Goal: Transaction & Acquisition: Register for event/course

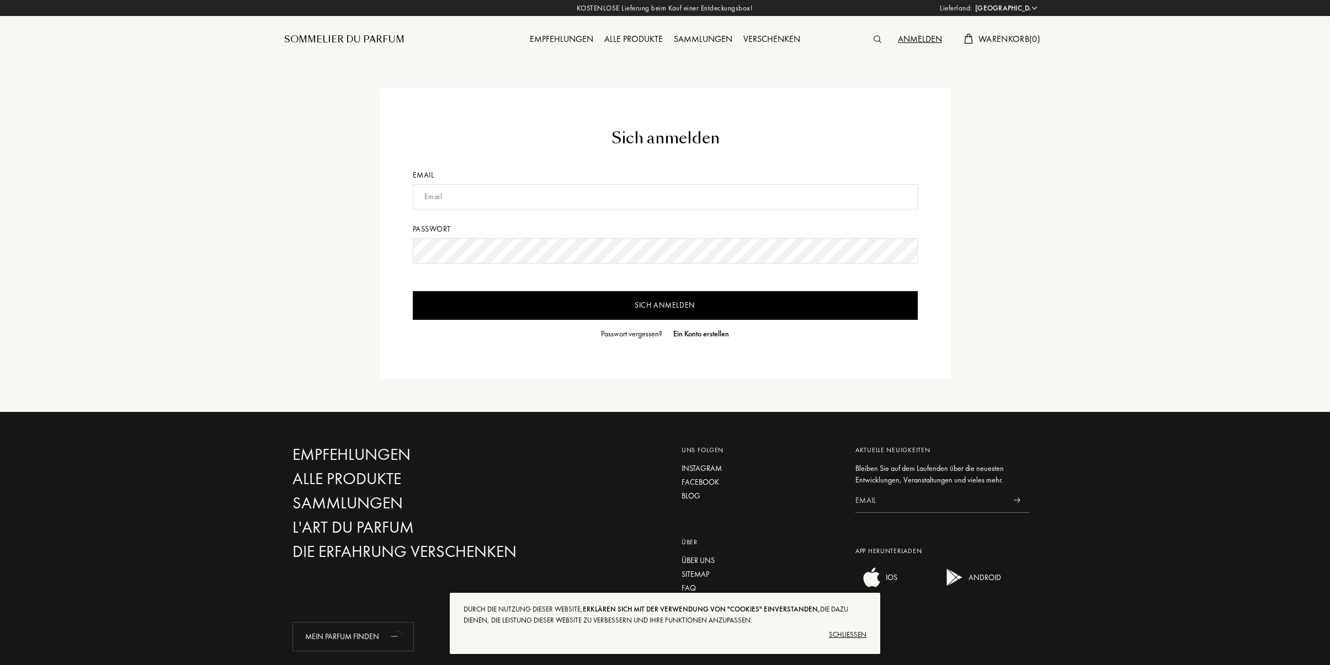
select select "DE"
type input "[EMAIL_ADDRESS][DOMAIN_NAME]"
click at [413, 291] on input "Sich anmelden" at bounding box center [665, 305] width 505 height 29
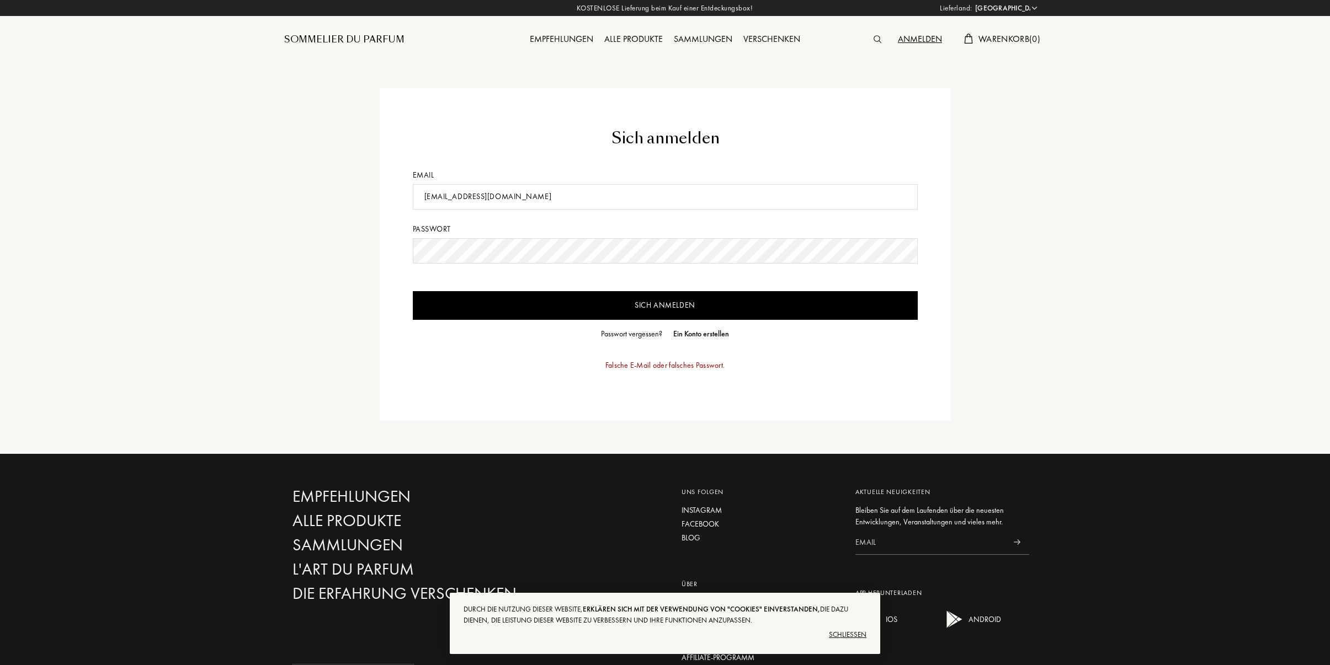
click at [635, 299] on input "Sich anmelden" at bounding box center [665, 305] width 505 height 29
click at [348, 253] on div "Sich anmelden Email toni_v@web.de Passwort Sich anmelden Passwort vergessen? Ei…" at bounding box center [665, 254] width 778 height 333
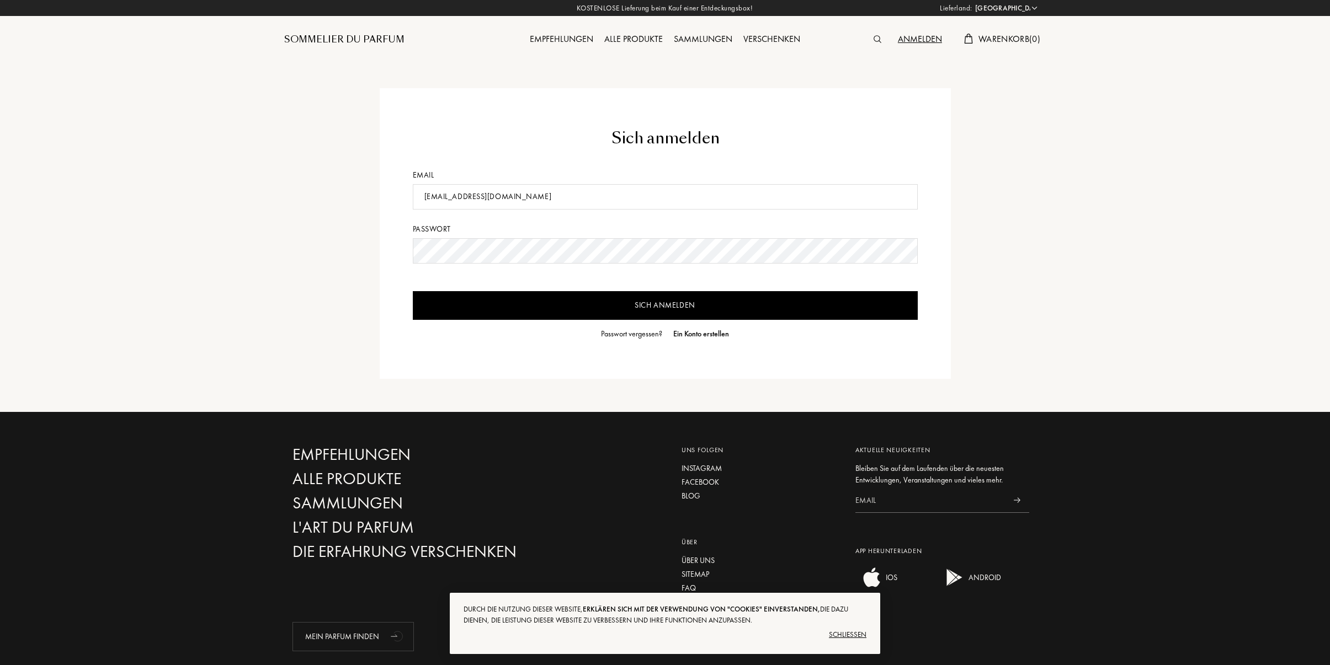
click at [413, 291] on input "Sich anmelden" at bounding box center [665, 305] width 505 height 29
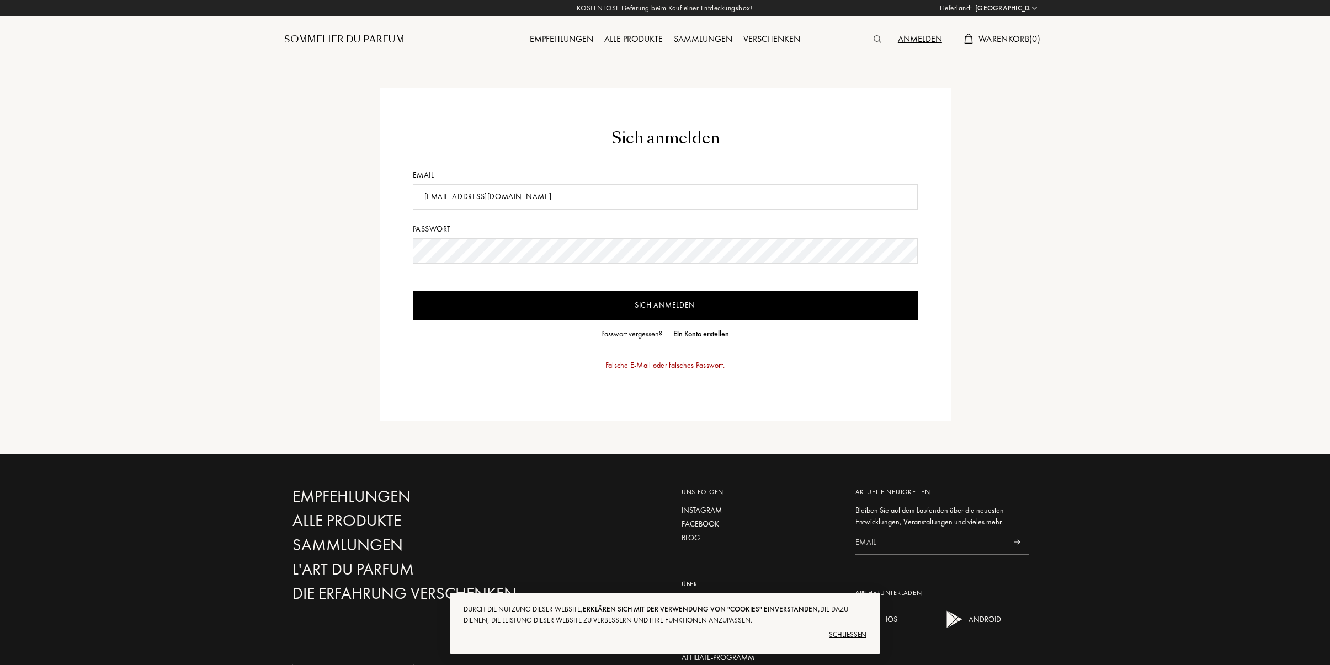
click at [622, 332] on div "Passwort vergessen?" at bounding box center [631, 334] width 61 height 12
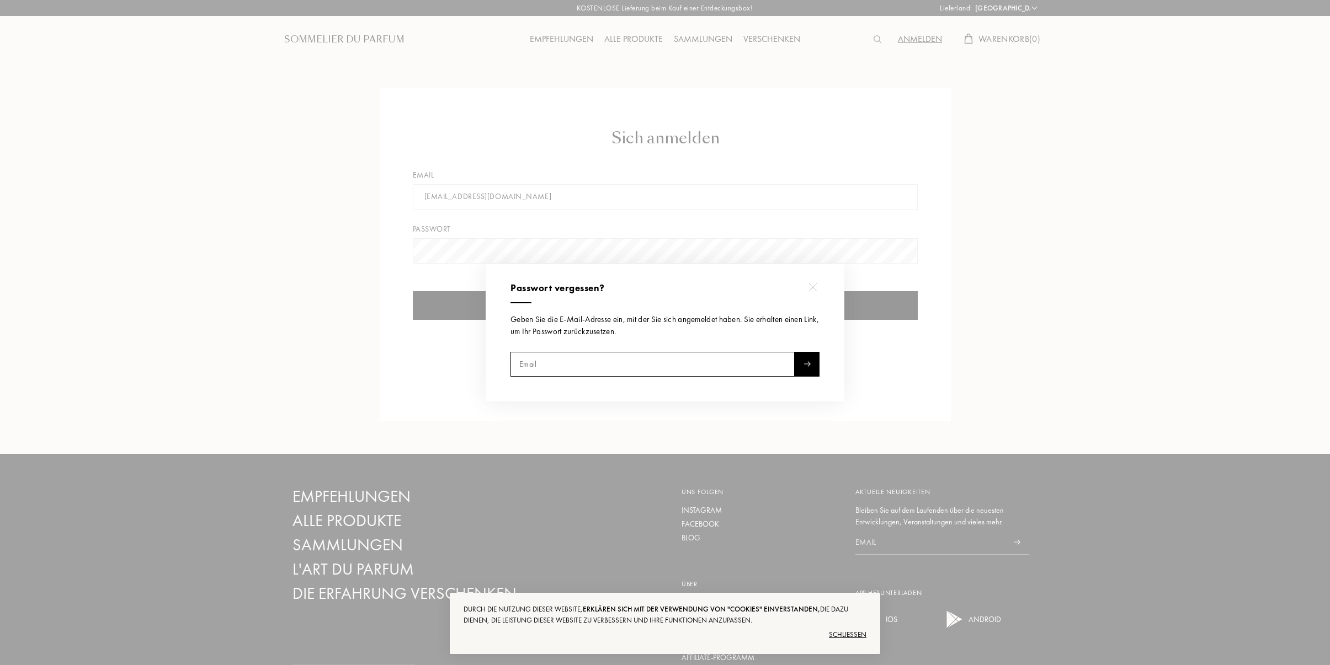
click at [609, 359] on input "text" at bounding box center [652, 364] width 284 height 25
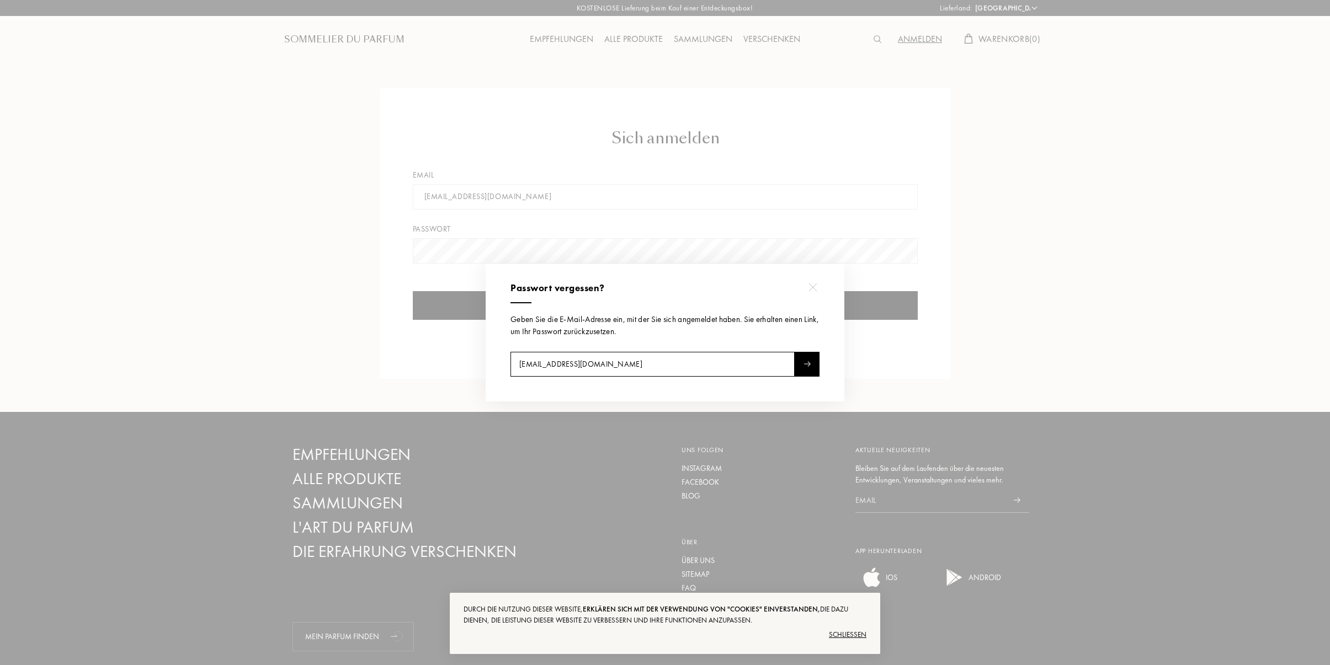
click at [798, 367] on div at bounding box center [807, 364] width 25 height 25
click at [586, 365] on input "[EMAIL_ADDRESS][DOMAIN_NAME]" at bounding box center [652, 364] width 284 height 25
click at [809, 363] on img at bounding box center [806, 364] width 7 height 6
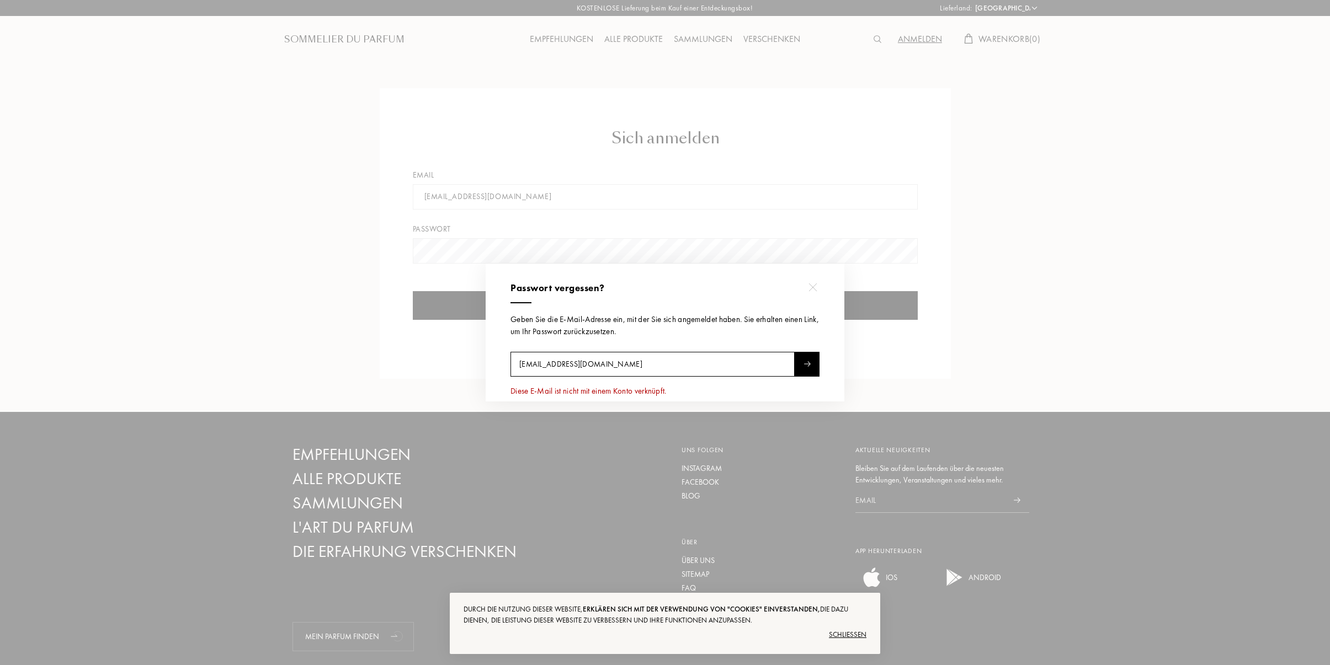
click at [634, 362] on input "toni.voebel@rwth-aachen.de" at bounding box center [652, 364] width 284 height 25
click at [803, 361] on img at bounding box center [806, 364] width 7 height 6
click at [541, 367] on input "voebel.toni@gmail.com" at bounding box center [652, 364] width 284 height 25
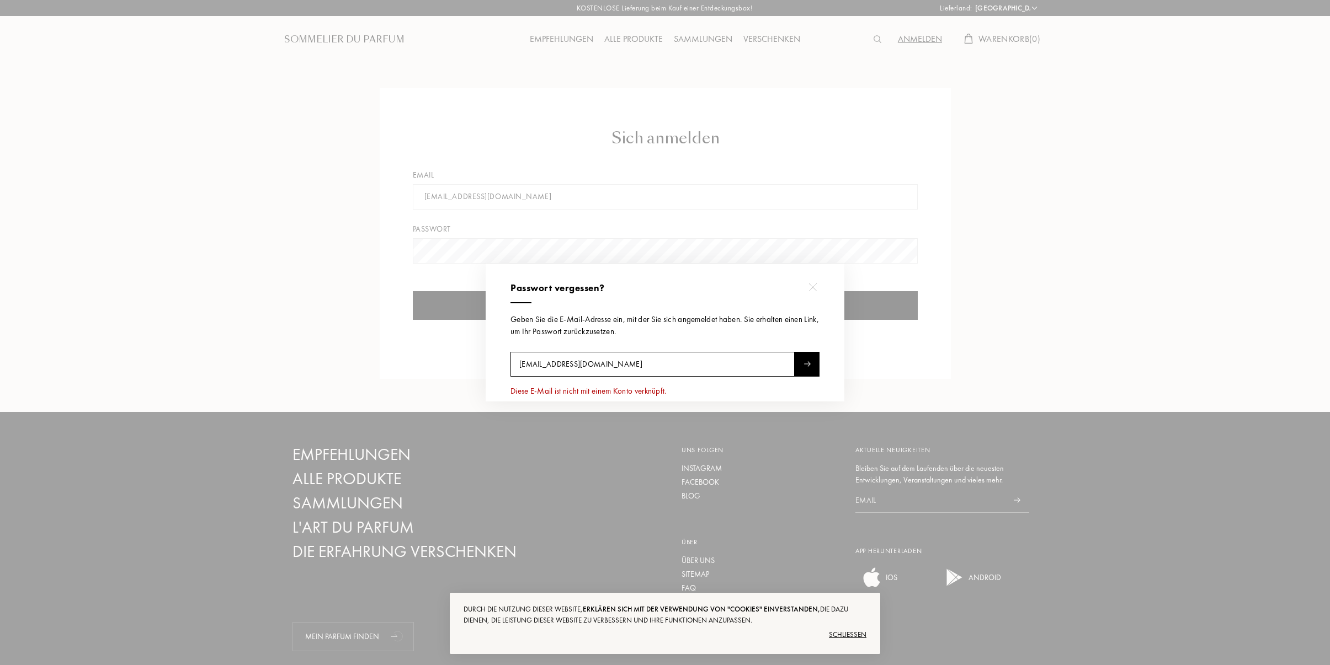
click at [541, 367] on input "voebel.toni@gmail.com" at bounding box center [652, 364] width 284 height 25
click at [809, 363] on img at bounding box center [806, 364] width 7 height 6
click at [548, 365] on input "toni.voebel@outlook.de" at bounding box center [652, 364] width 284 height 25
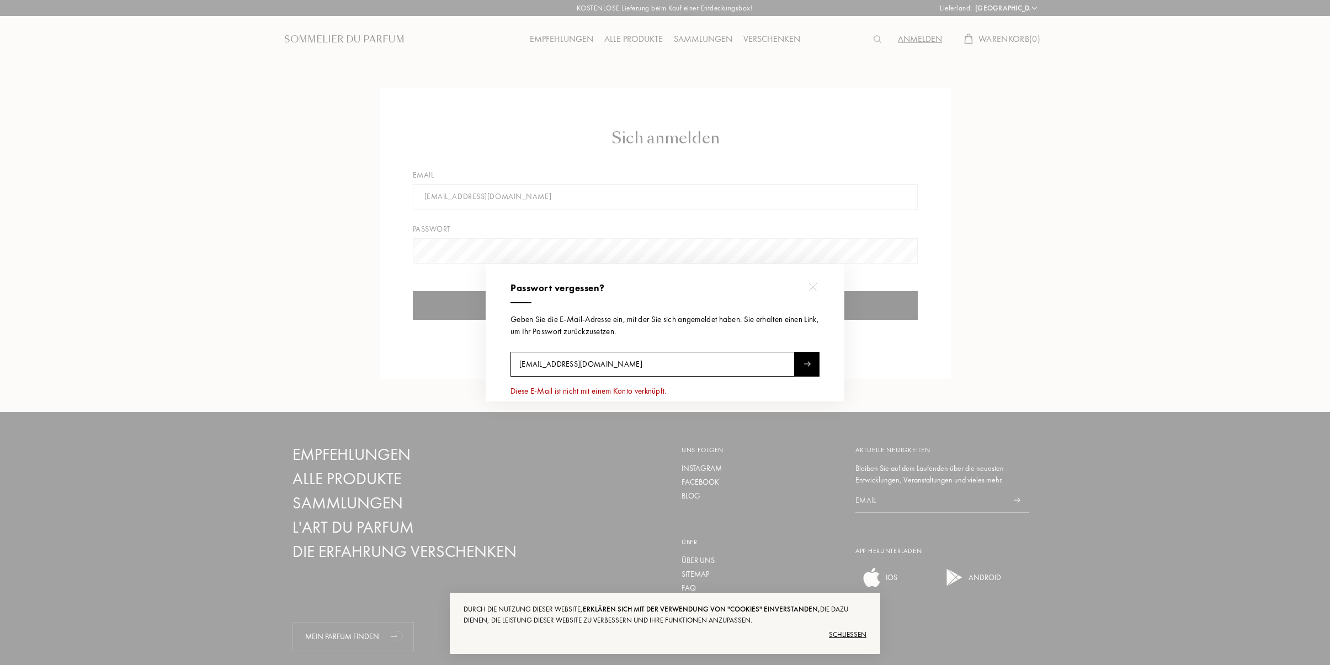
click at [548, 365] on input "toni.voebel@outlook.de" at bounding box center [652, 364] width 284 height 25
click at [606, 366] on input "toni.voebel@outlook.de" at bounding box center [652, 364] width 284 height 25
type input "toni.voebel@rwth-aachen.de"
click at [807, 360] on div at bounding box center [807, 364] width 25 height 25
click at [921, 350] on div at bounding box center [666, 332] width 1333 height 665
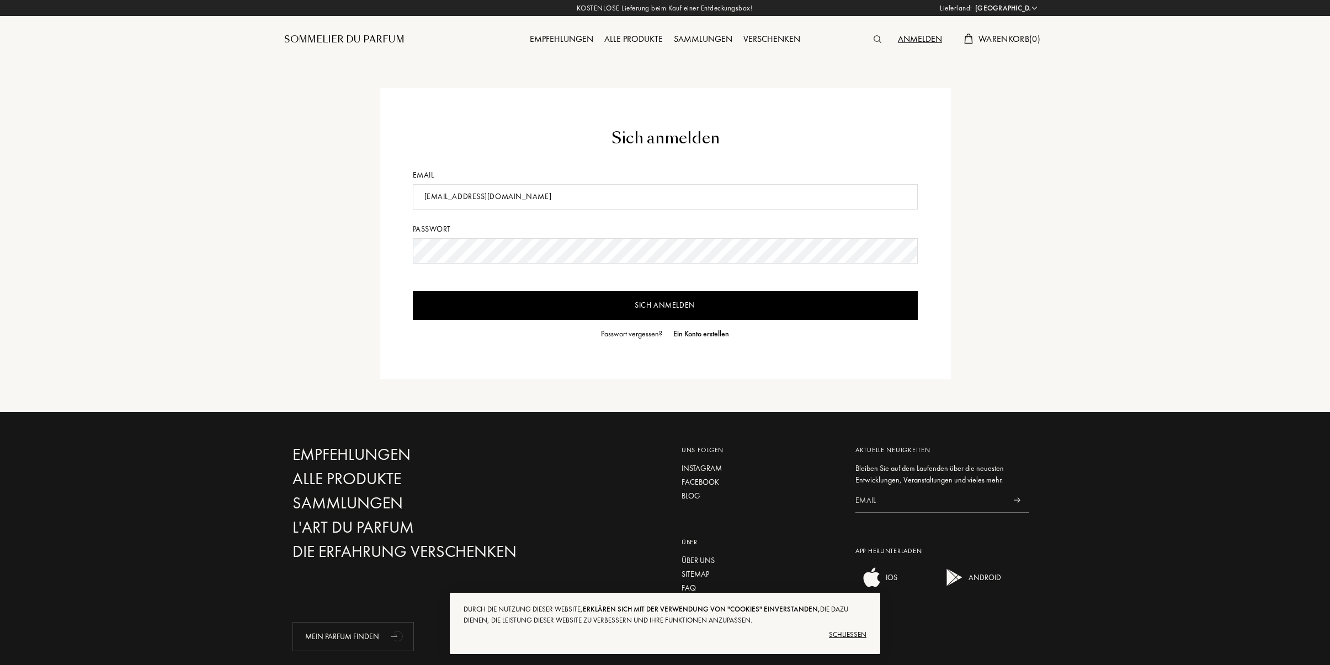
click at [701, 333] on div "Ein Konto erstellen" at bounding box center [701, 334] width 56 height 12
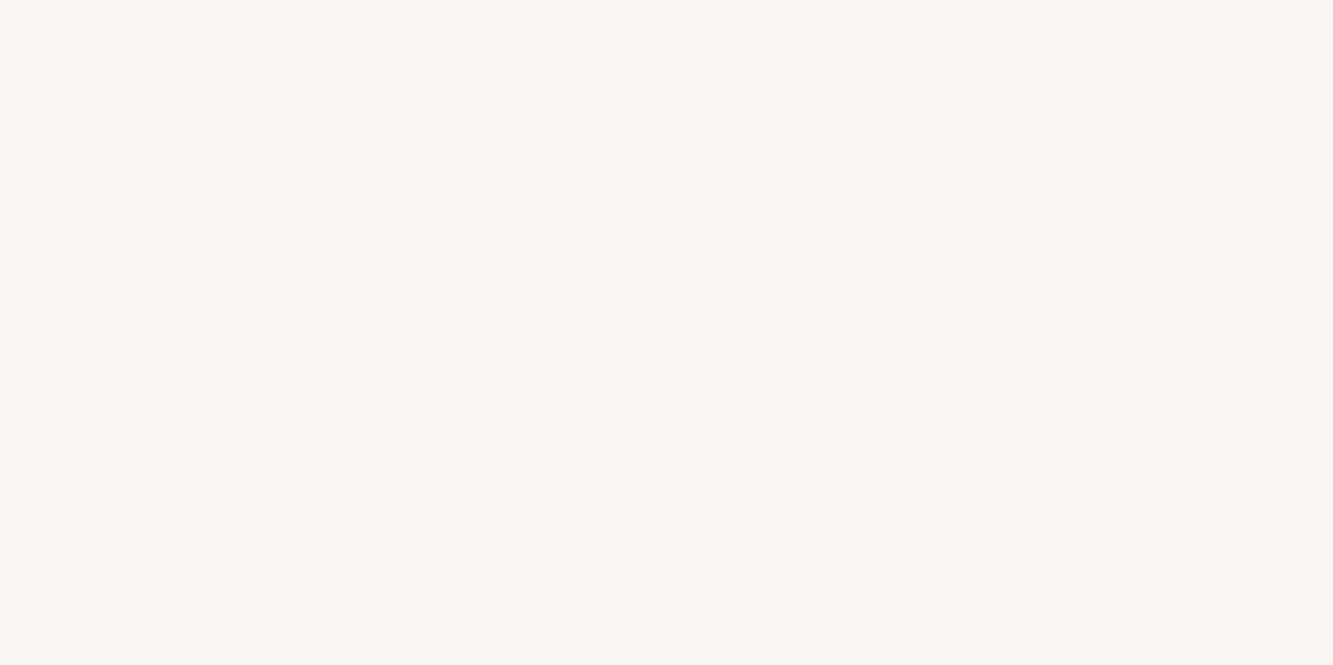
select select "DE"
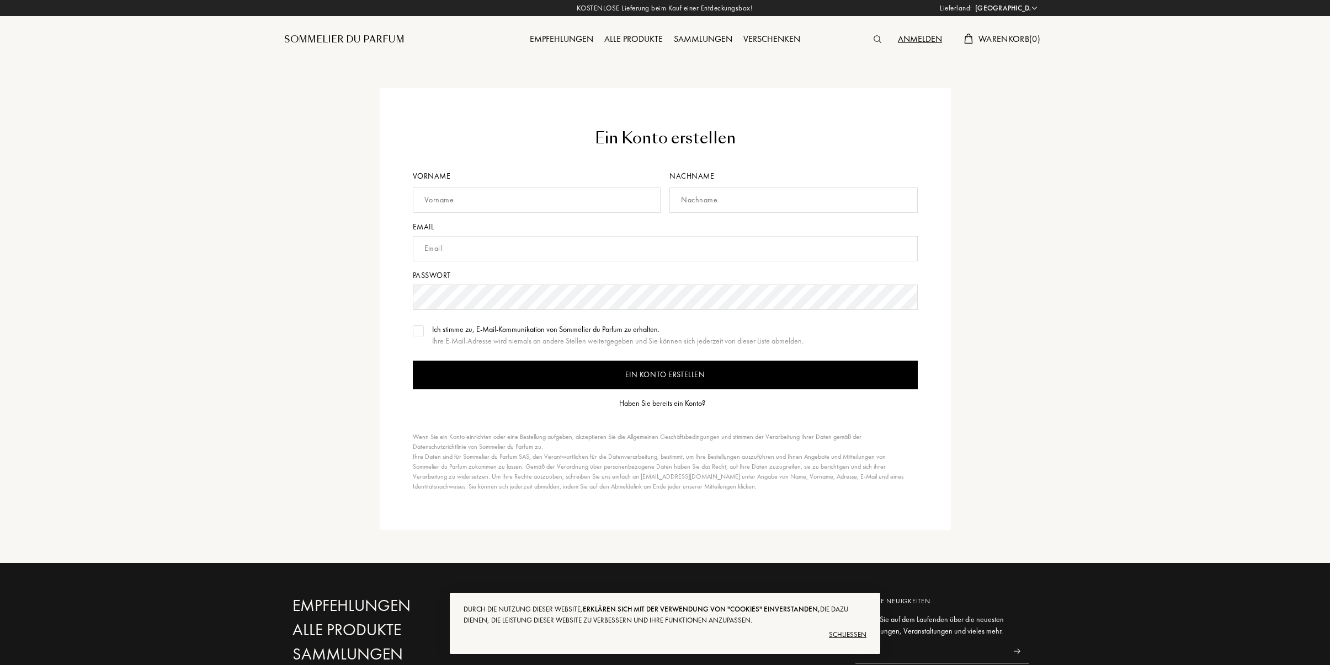
click at [472, 205] on input "text" at bounding box center [537, 200] width 248 height 25
type input "[PERSON_NAME]"
type input "Voe"
type input "[EMAIL_ADDRESS][DOMAIN_NAME]"
click at [413, 361] on input "Ein Konto erstellen" at bounding box center [665, 375] width 505 height 29
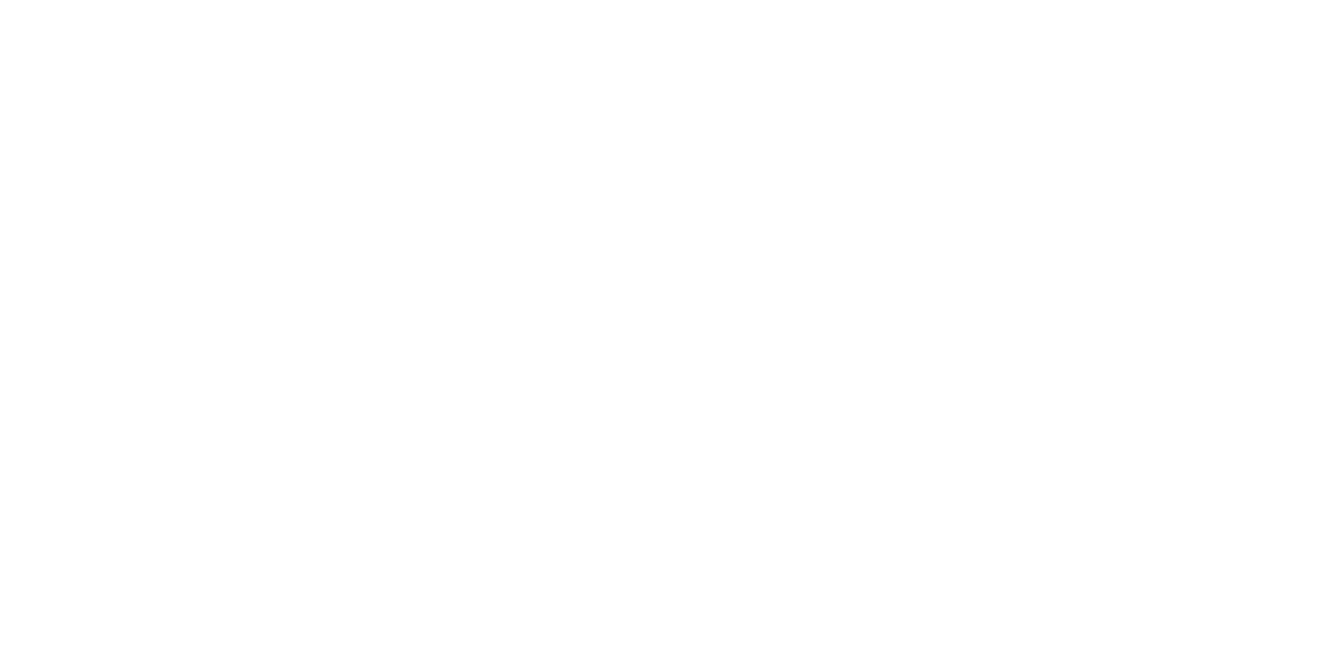
select select "DE"
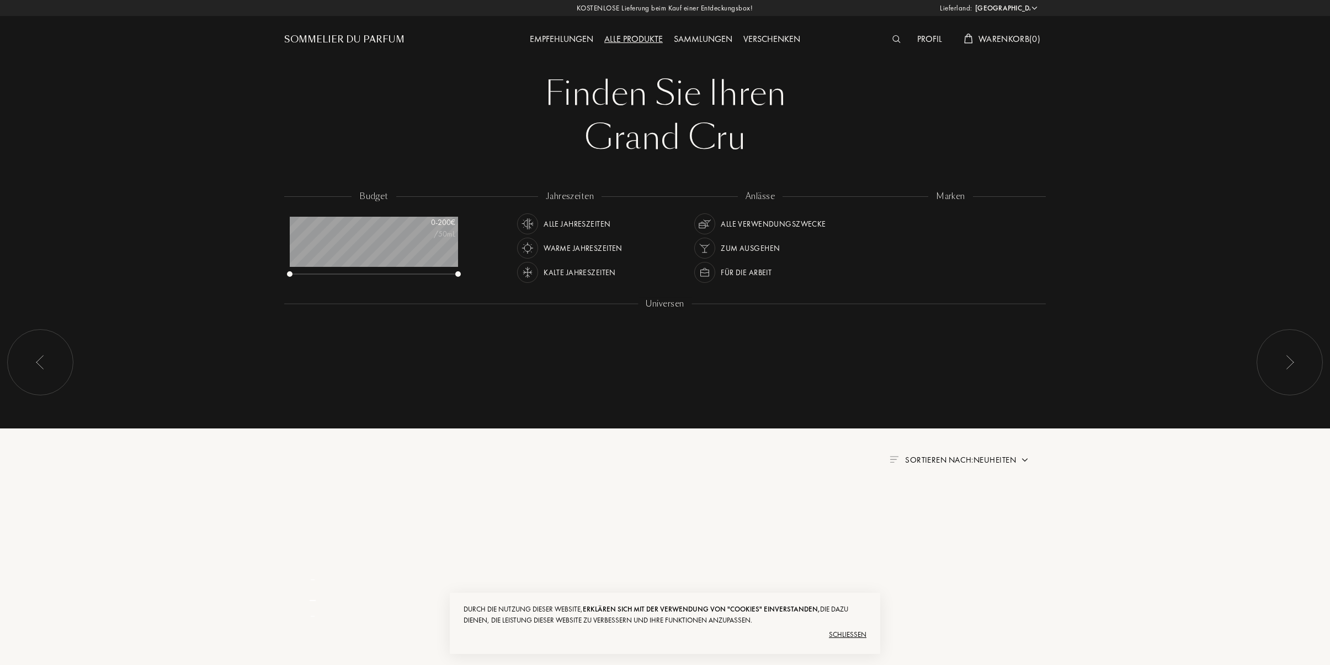
scroll to position [55, 168]
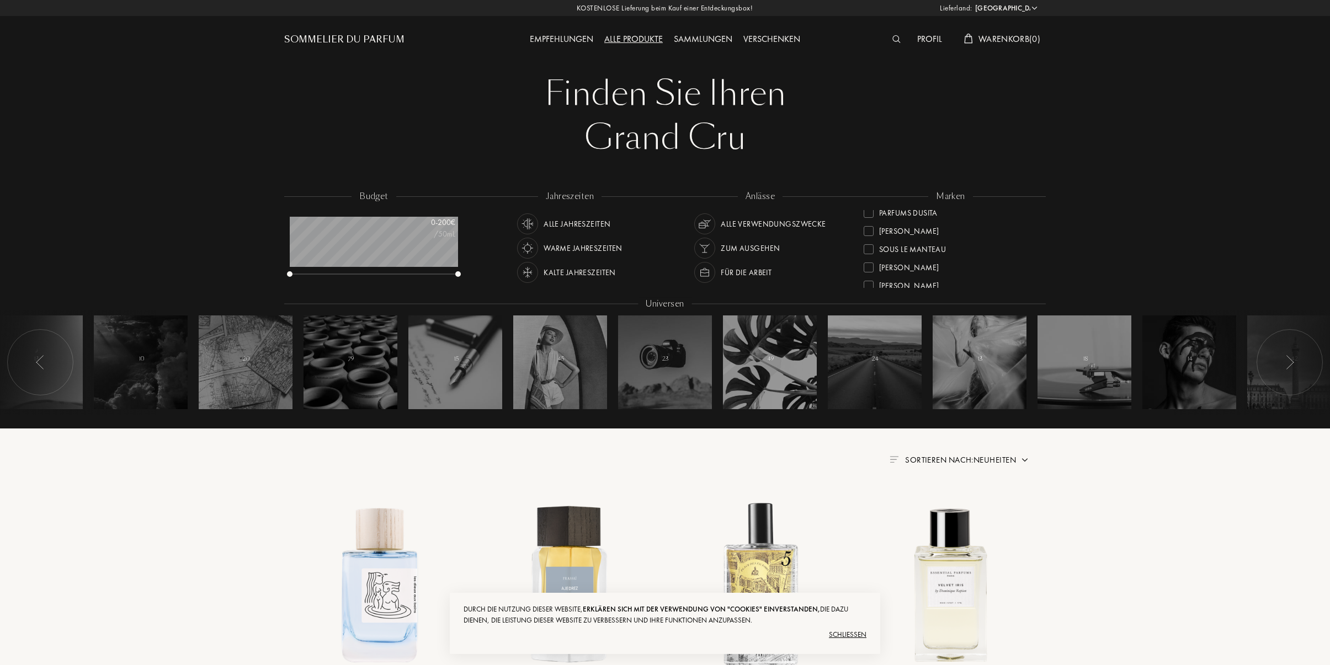
scroll to position [401, 0]
